Goal: Task Accomplishment & Management: Use online tool/utility

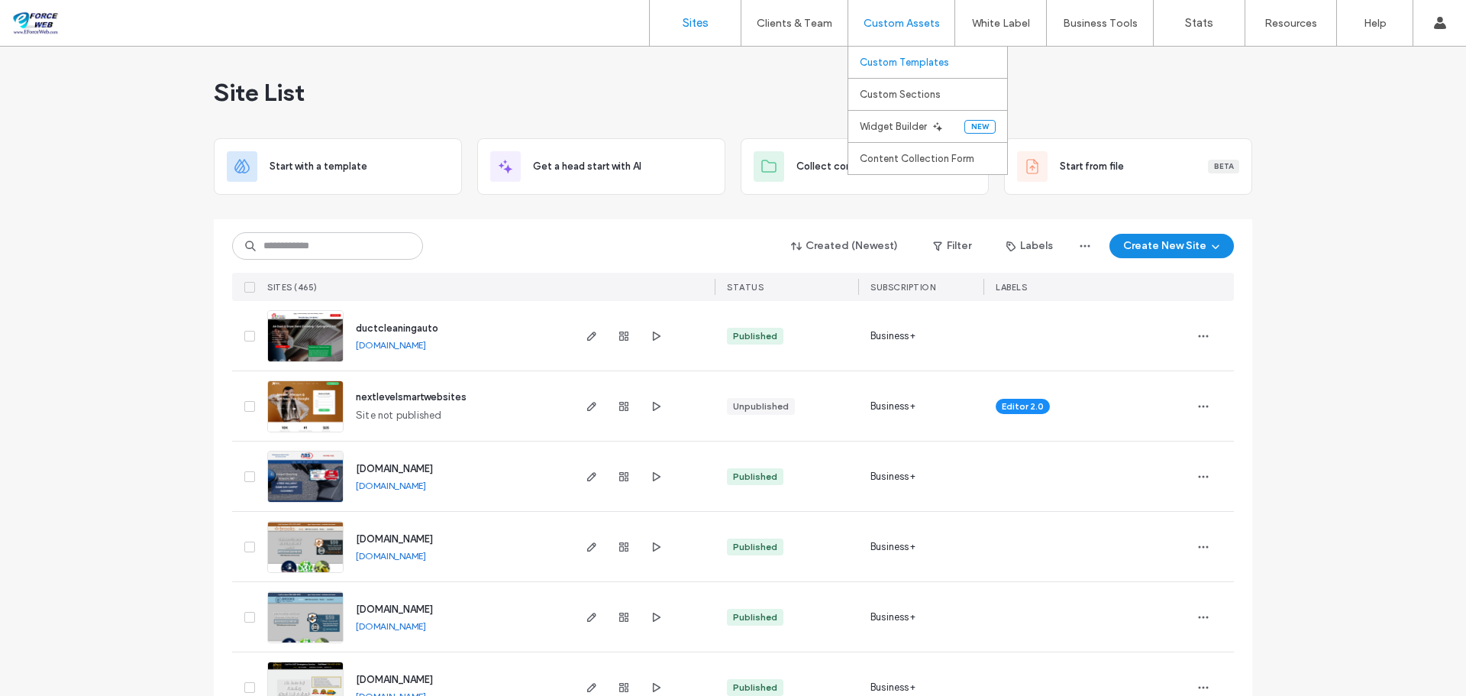
click at [918, 67] on label "Custom Templates" at bounding box center [904, 62] width 89 height 11
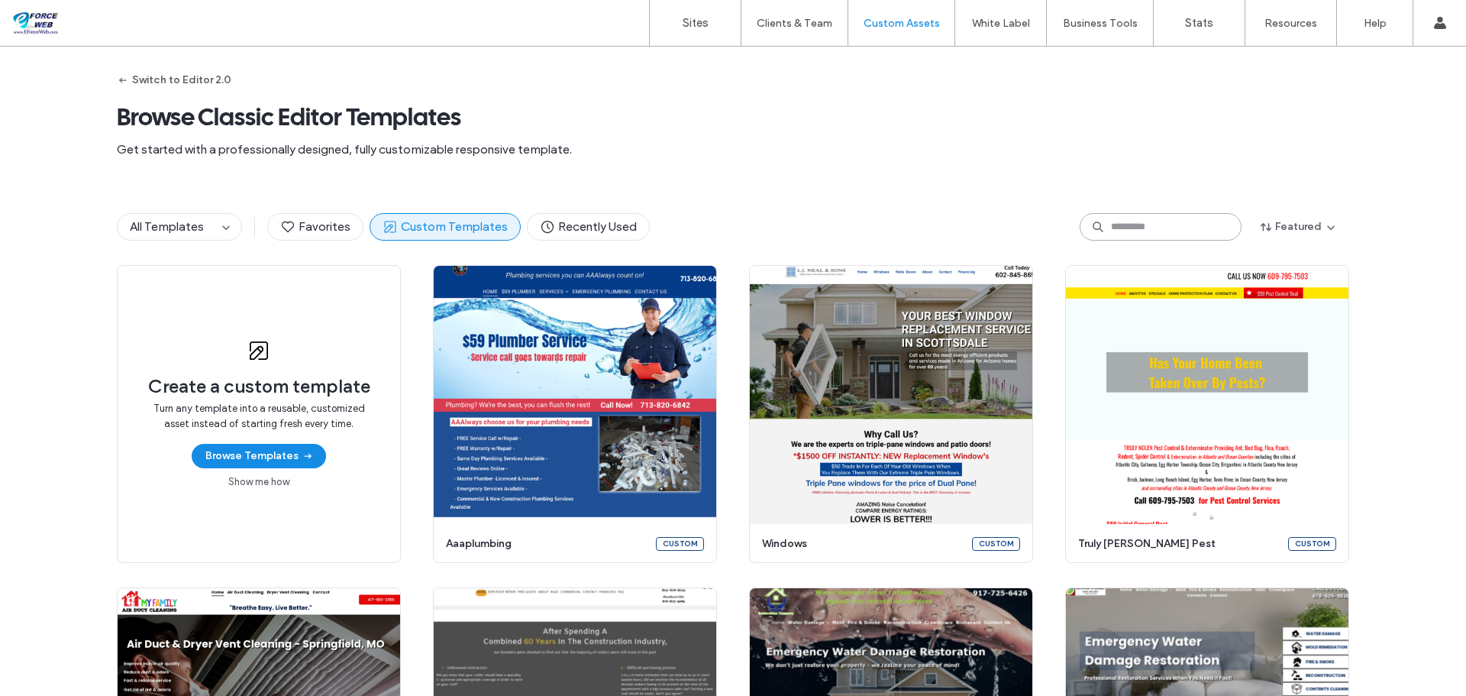
click at [1153, 230] on input at bounding box center [1161, 226] width 162 height 27
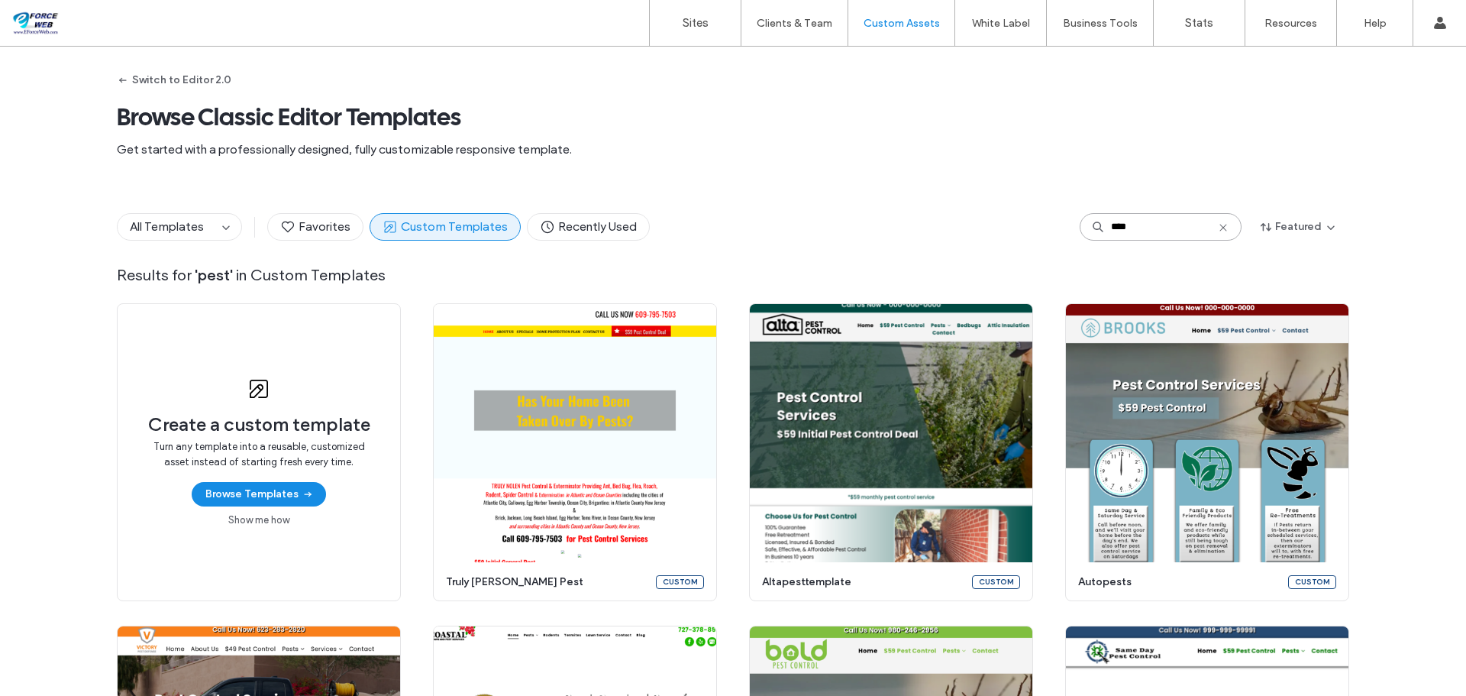
type input "****"
click at [174, 230] on span "All Templates" at bounding box center [167, 226] width 74 height 15
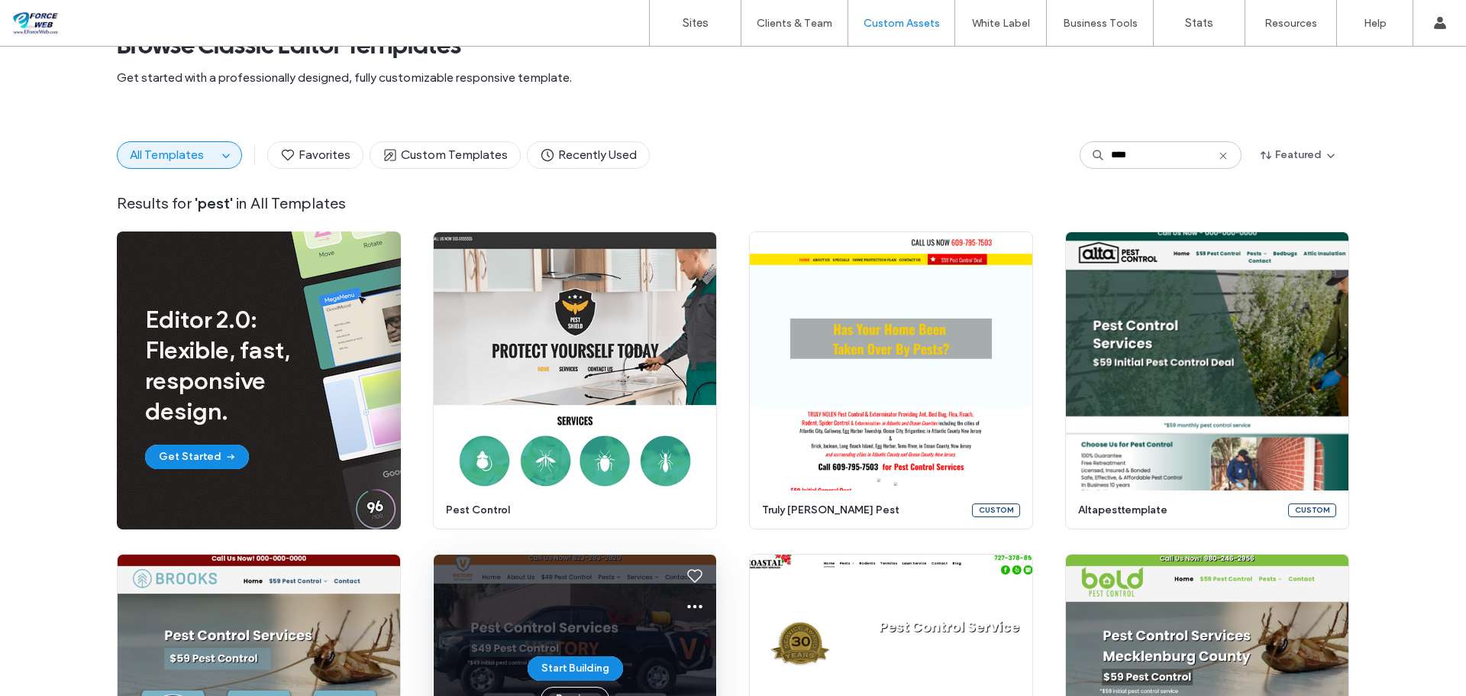
scroll to position [37, 0]
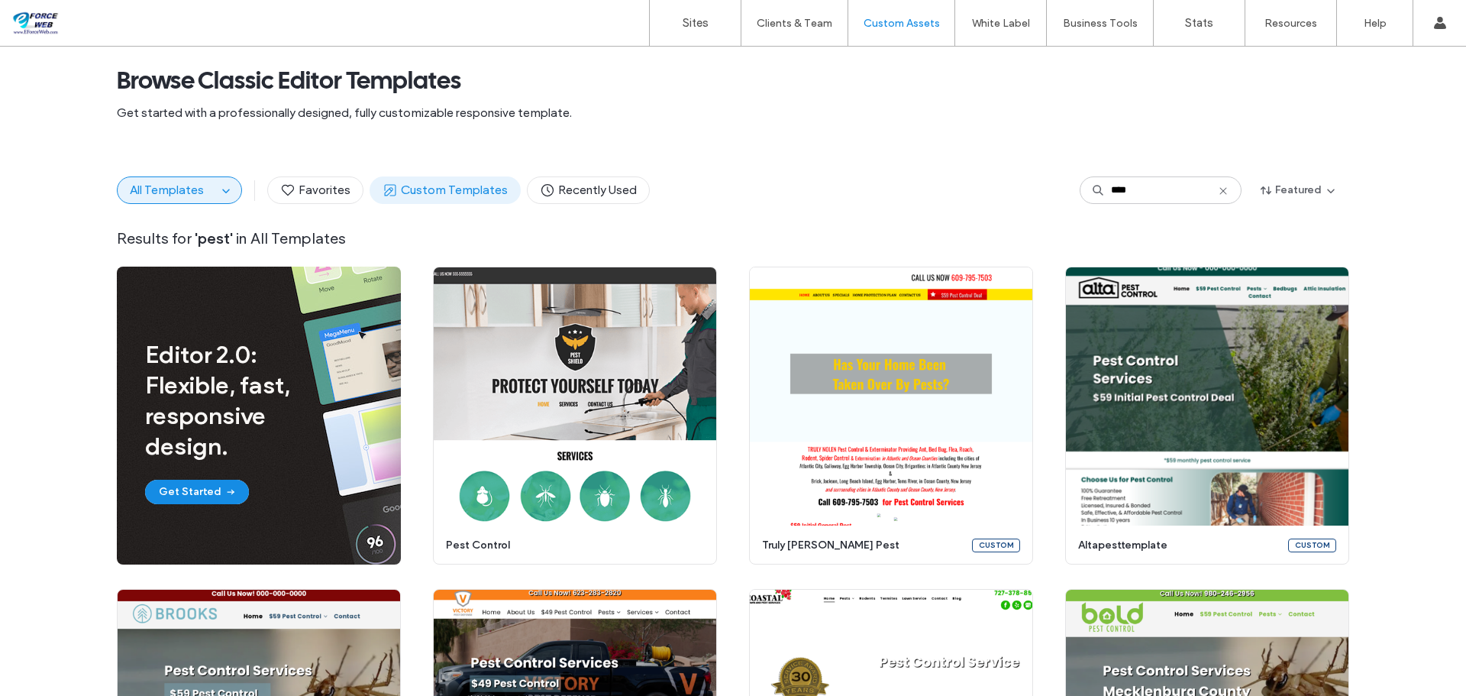
click at [448, 192] on span "Custom Templates" at bounding box center [445, 190] width 125 height 17
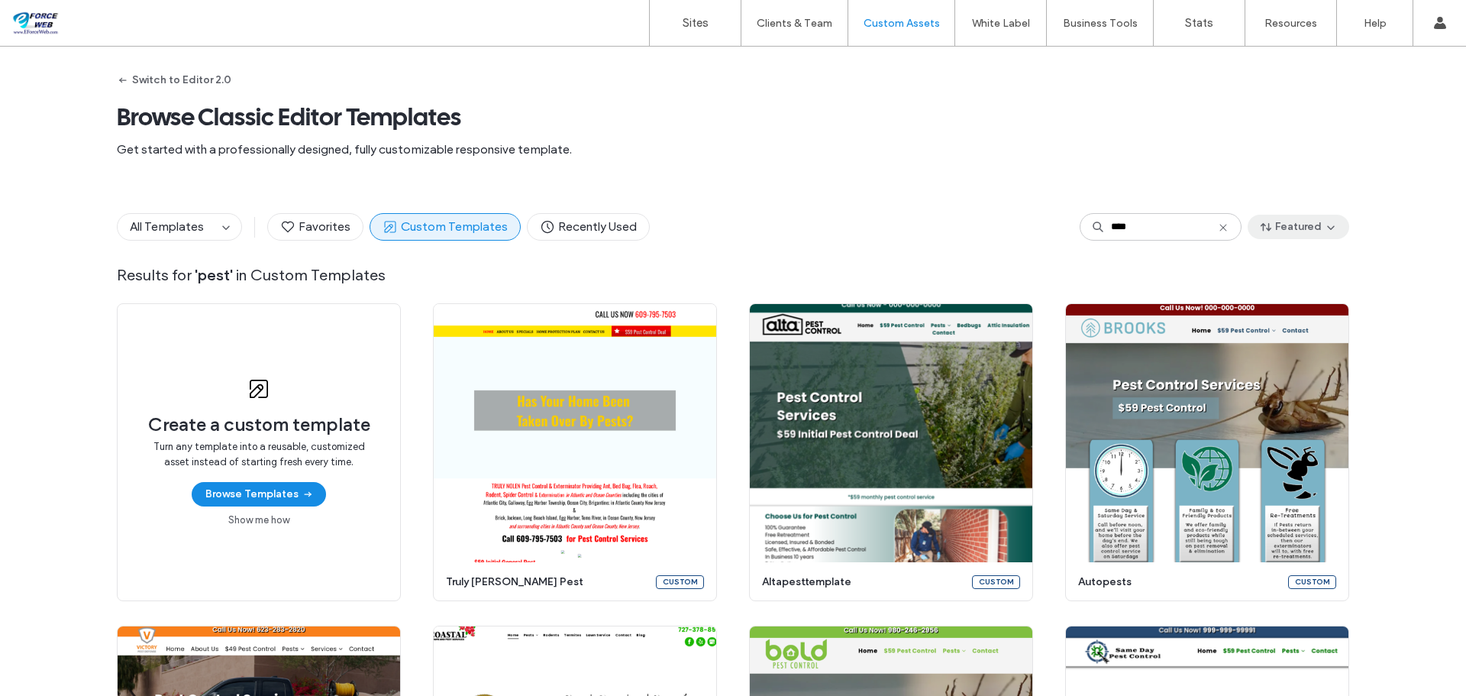
click at [1276, 228] on button "Featured" at bounding box center [1299, 227] width 102 height 24
click at [1250, 297] on span "A-Z" at bounding box center [1246, 295] width 17 height 15
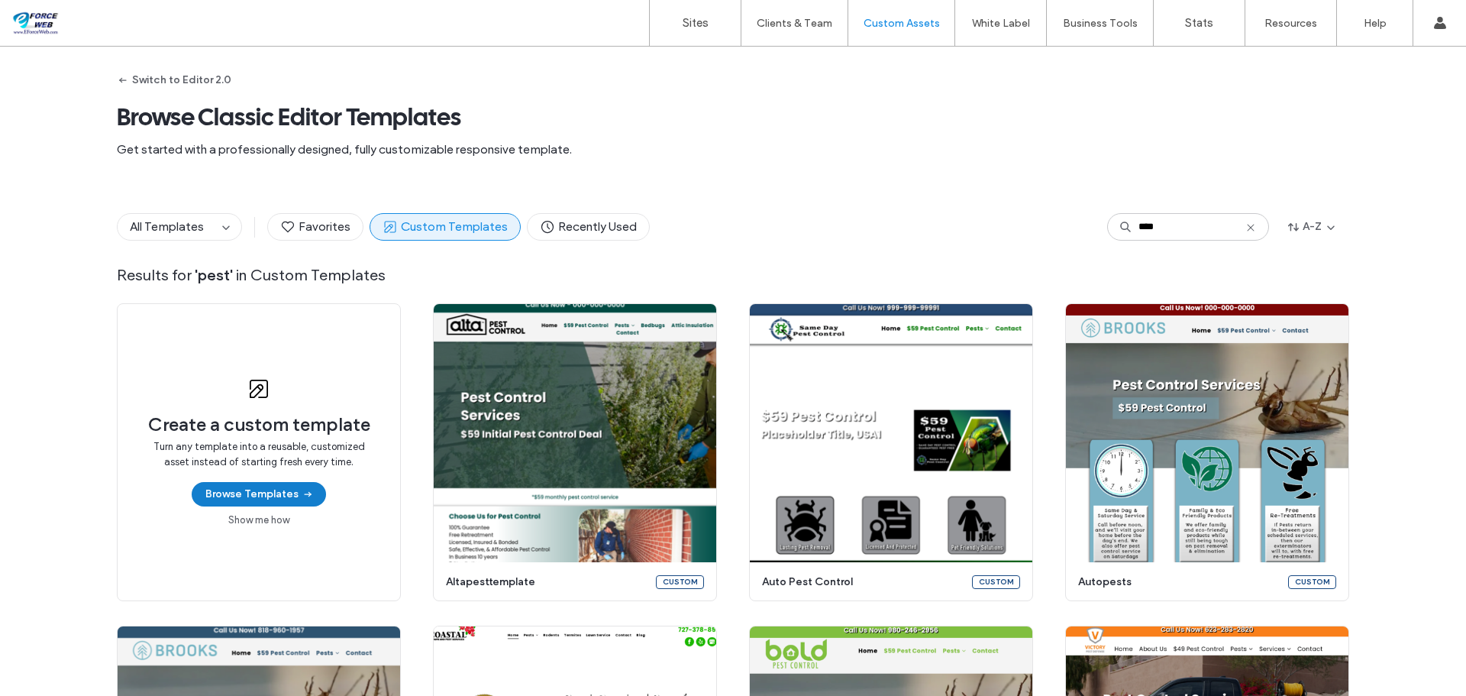
click at [254, 494] on button "Browse Templates" at bounding box center [259, 494] width 134 height 24
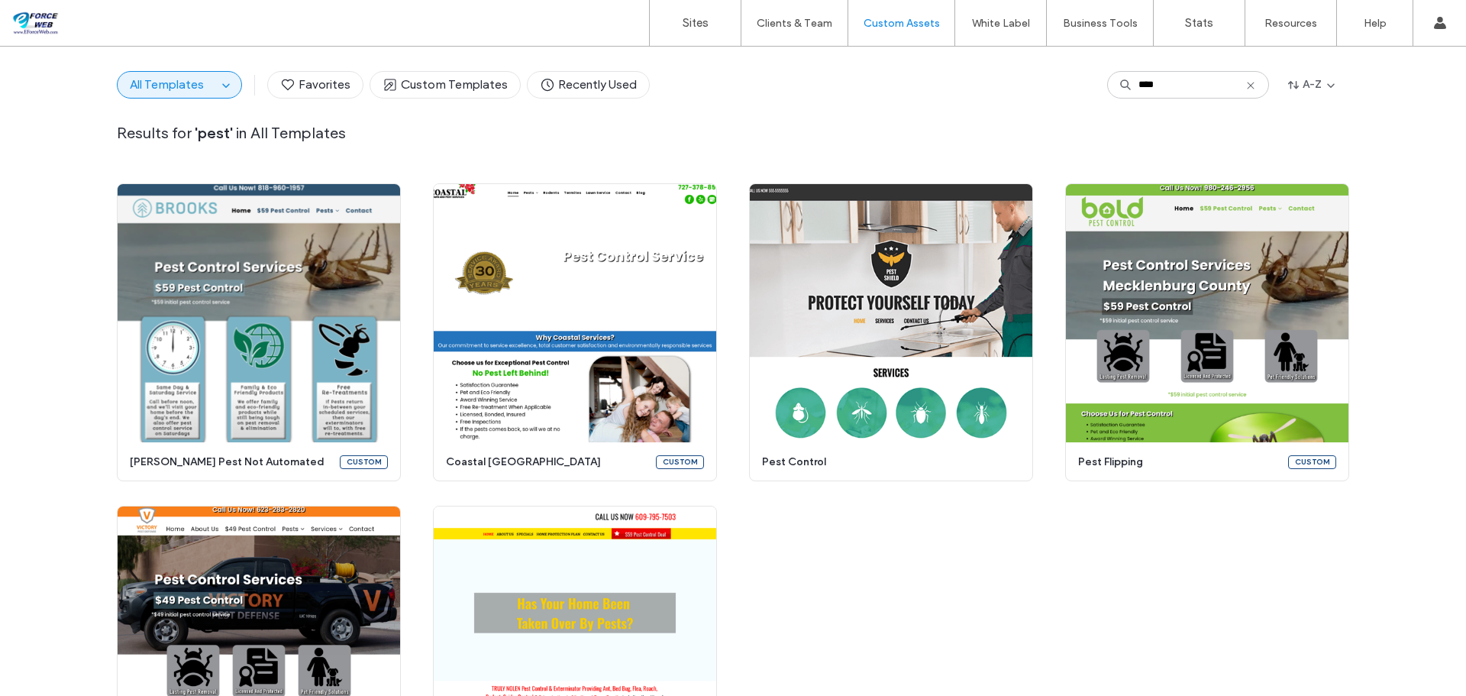
scroll to position [408, 0]
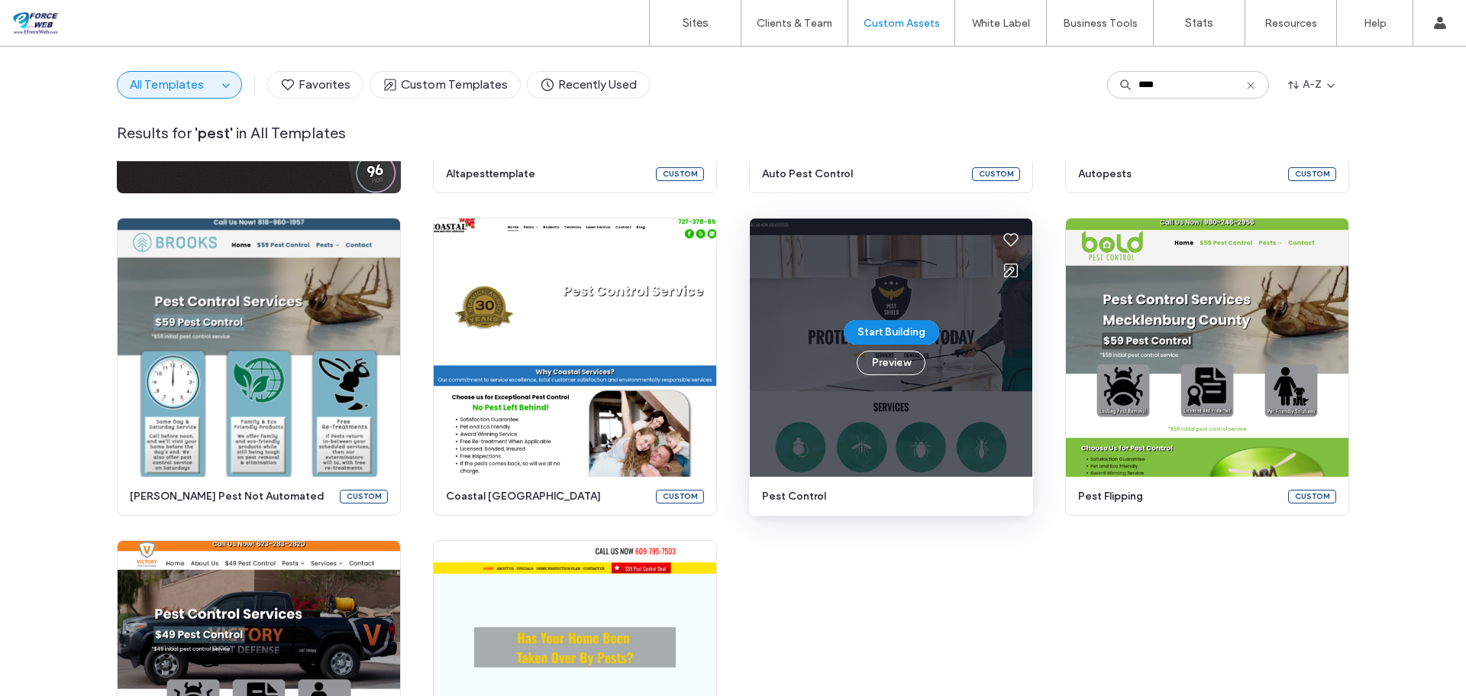
click at [948, 406] on div "Start Building Preview" at bounding box center [891, 347] width 283 height 258
click at [882, 358] on button "Preview" at bounding box center [891, 363] width 69 height 24
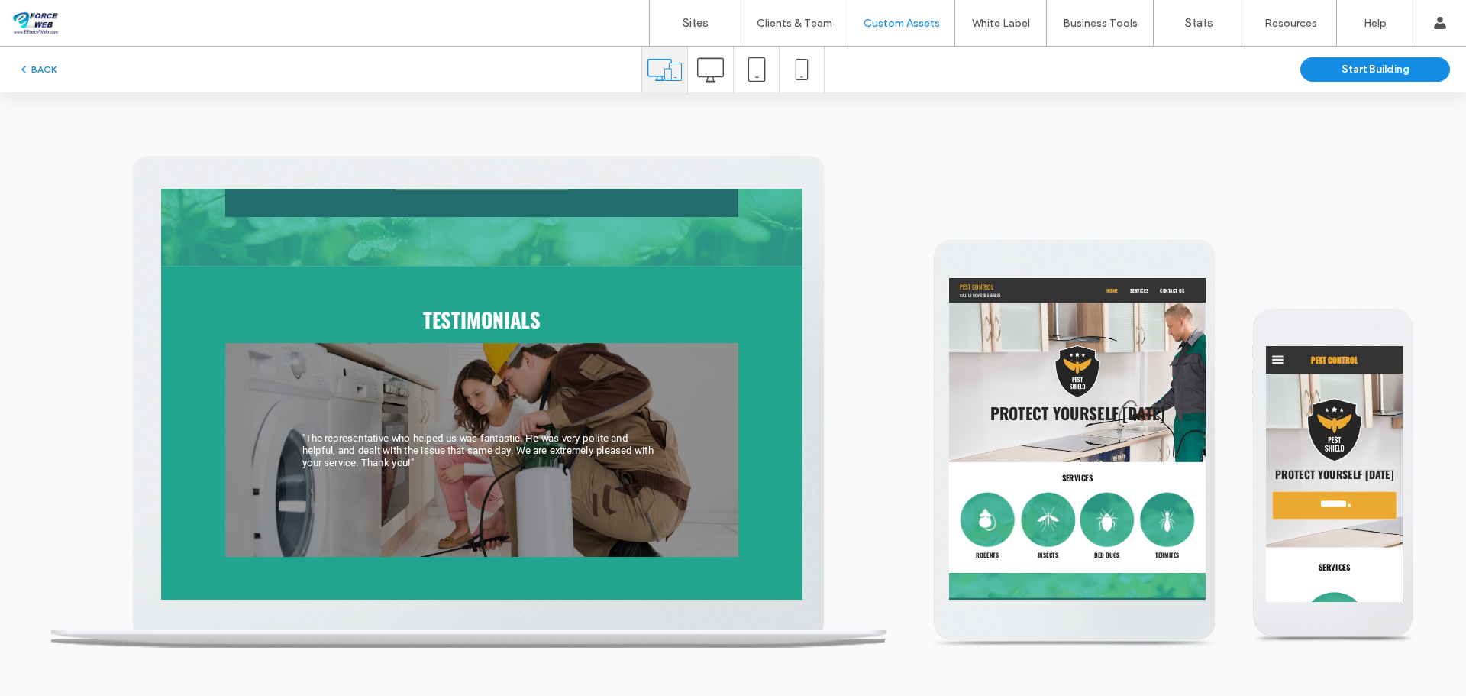
scroll to position [1222, 0]
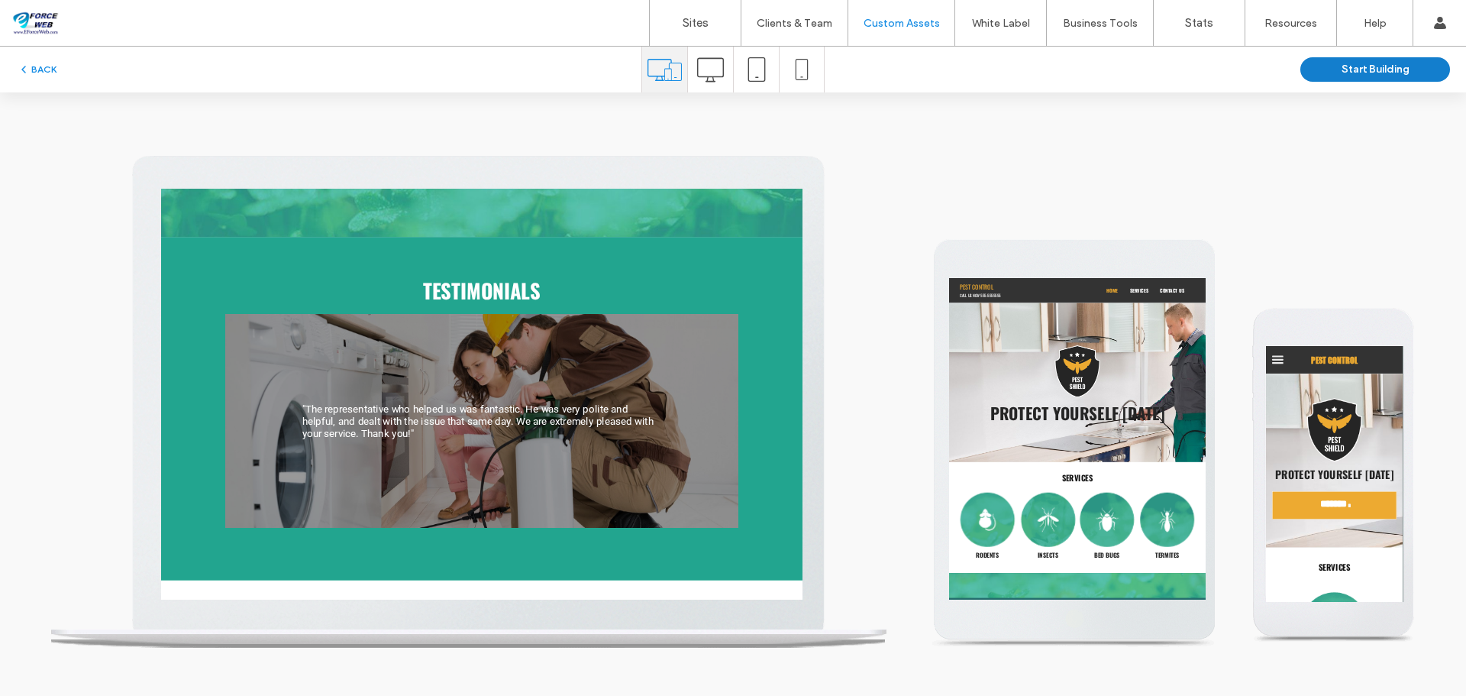
click at [1384, 72] on button "Start Building" at bounding box center [1376, 69] width 150 height 24
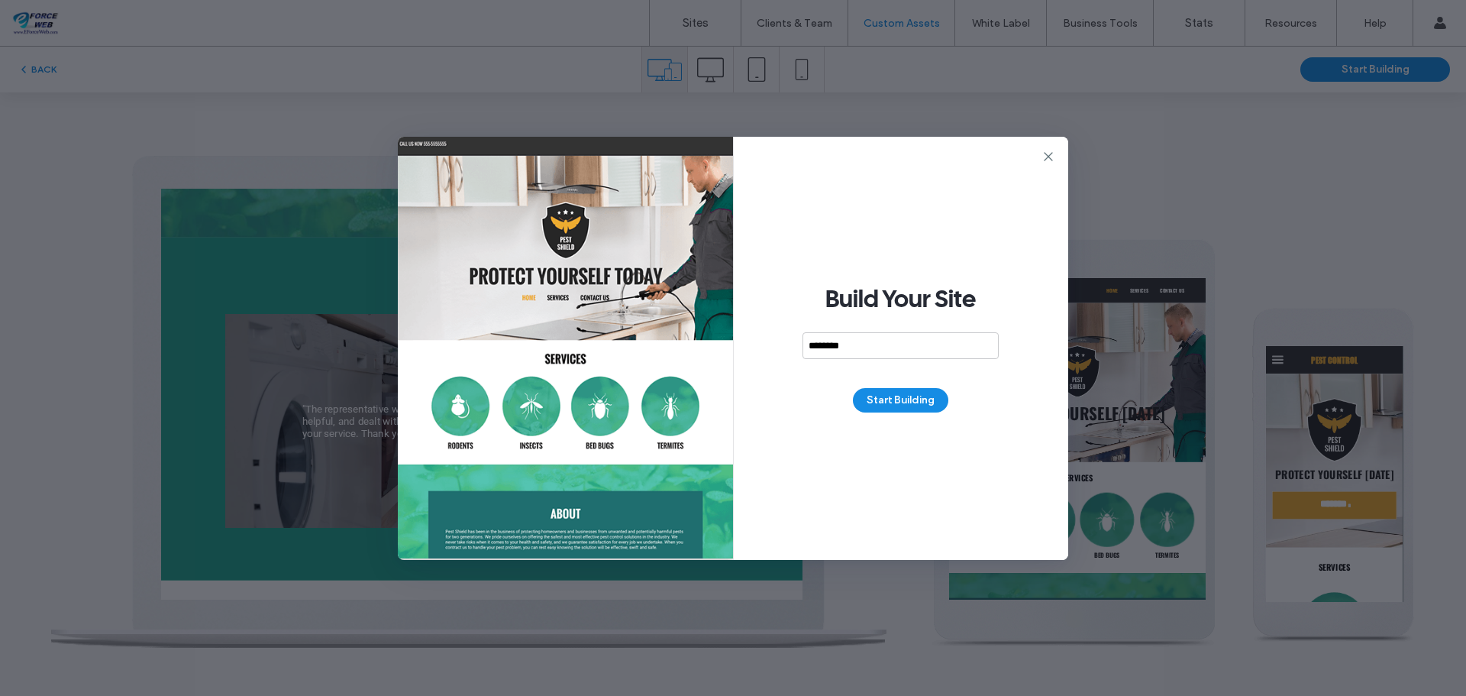
type input "********"
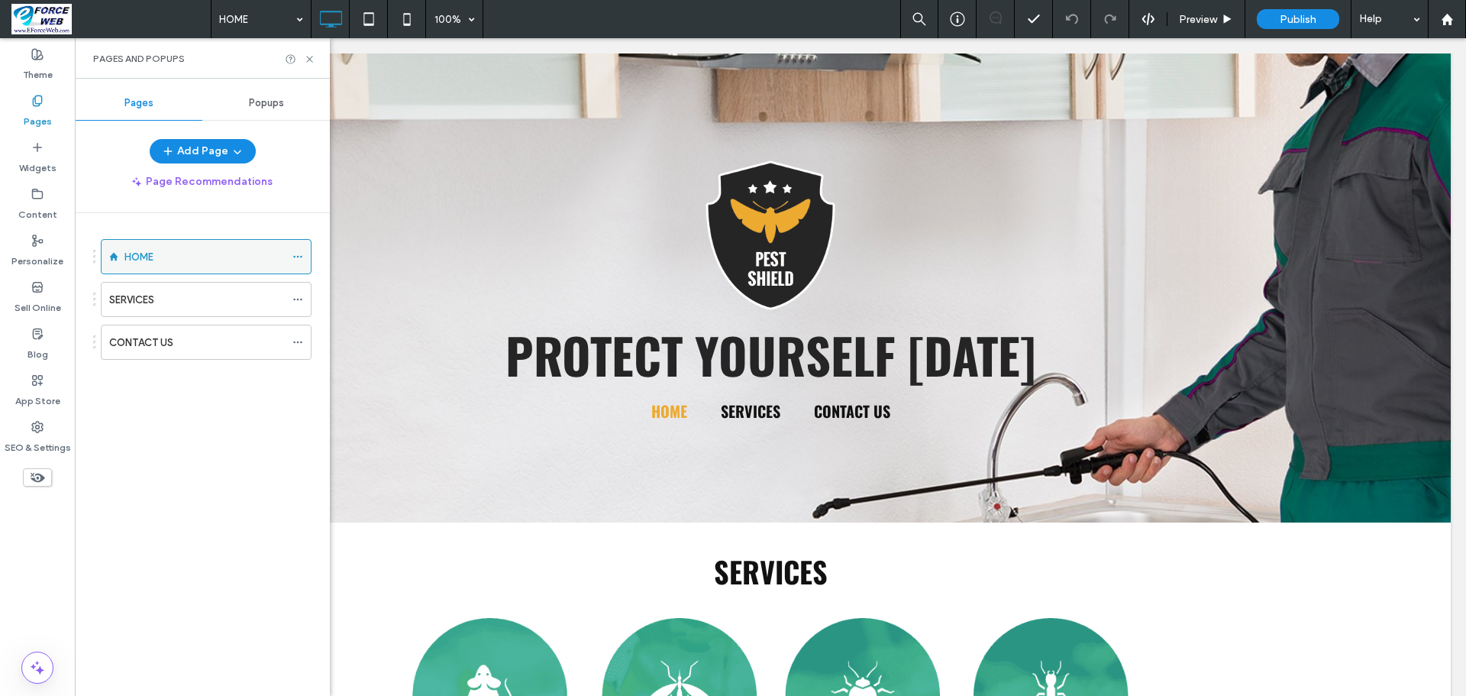
click at [194, 267] on div "HOME" at bounding box center [204, 257] width 160 height 34
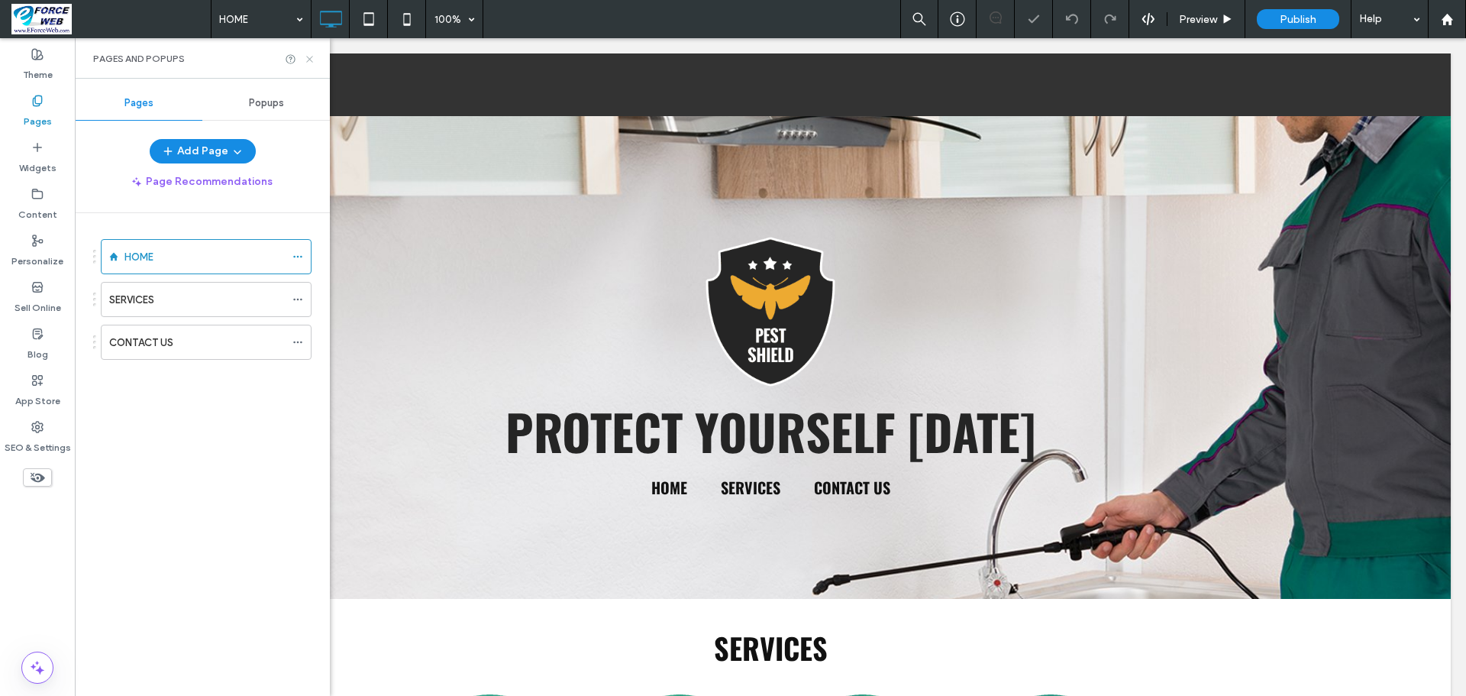
click at [310, 56] on icon at bounding box center [309, 58] width 11 height 11
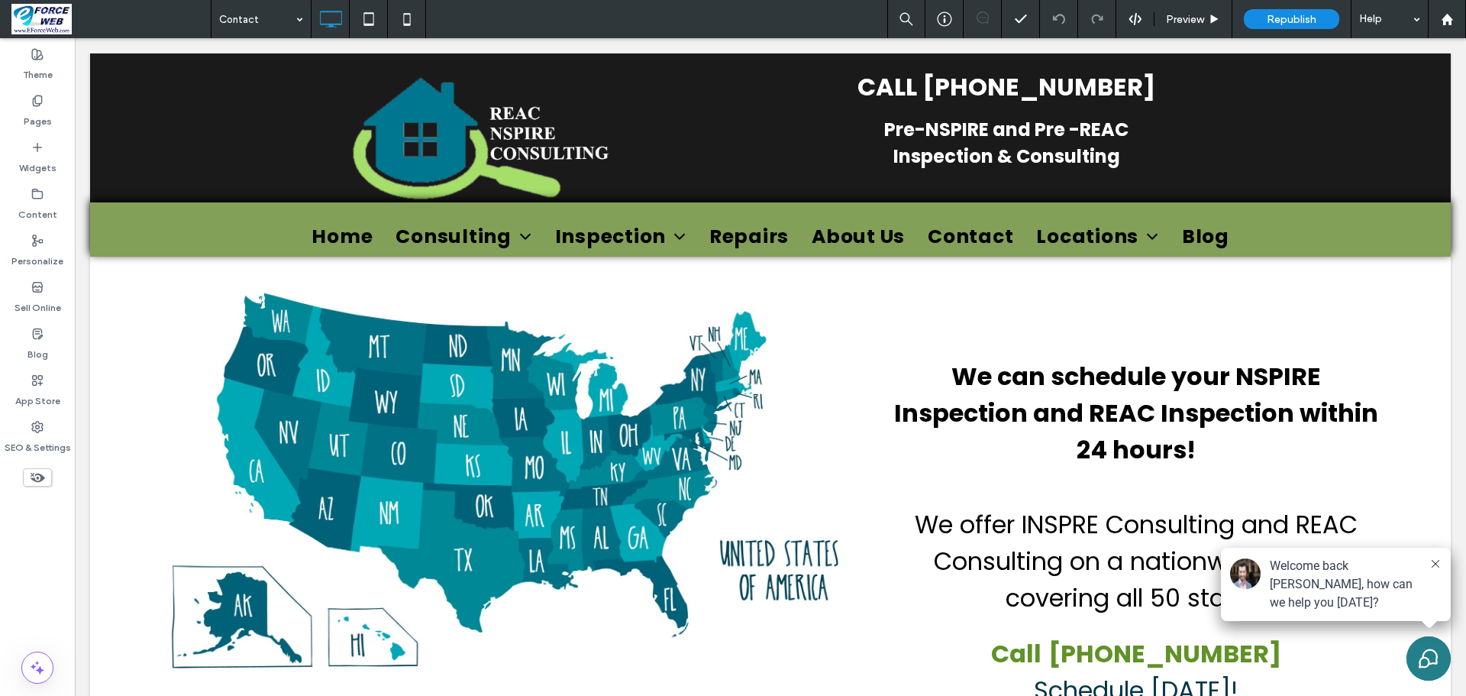
scroll to position [1722, 0]
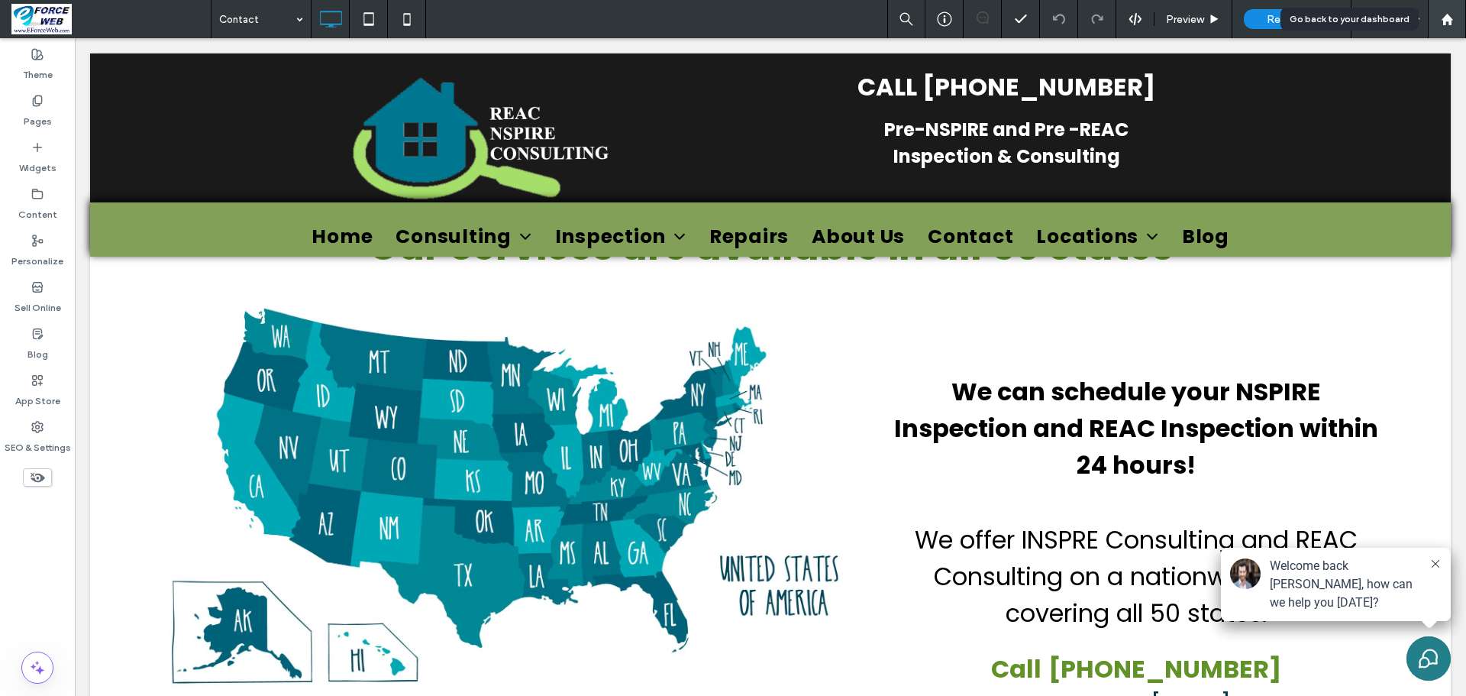
click at [1443, 13] on icon at bounding box center [1447, 19] width 13 height 13
